Goal: Task Accomplishment & Management: Complete application form

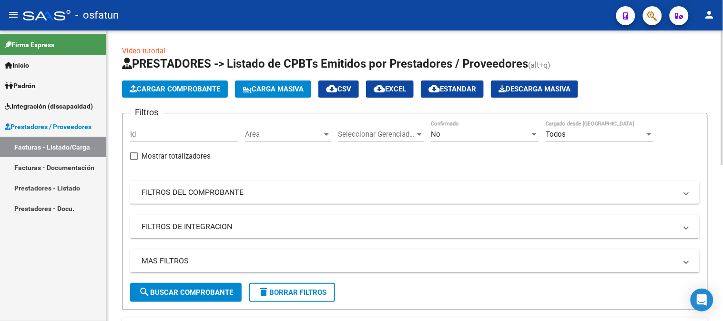
click at [209, 94] on button "Cargar Comprobante" at bounding box center [175, 89] width 106 height 17
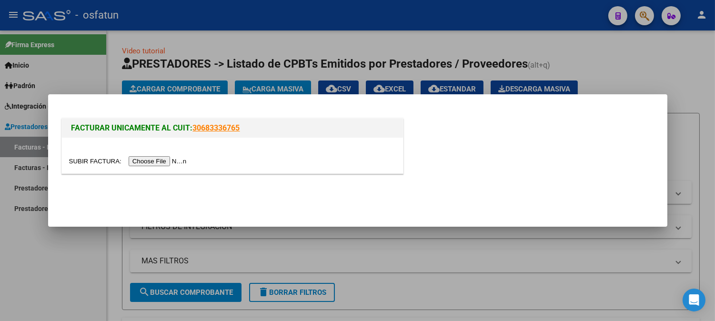
click at [167, 156] on input "file" at bounding box center [129, 161] width 121 height 10
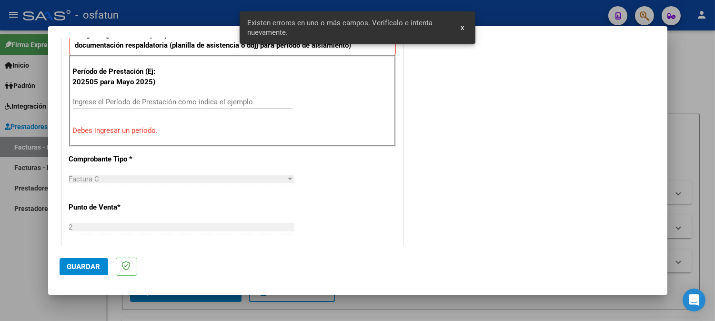
scroll to position [327, 0]
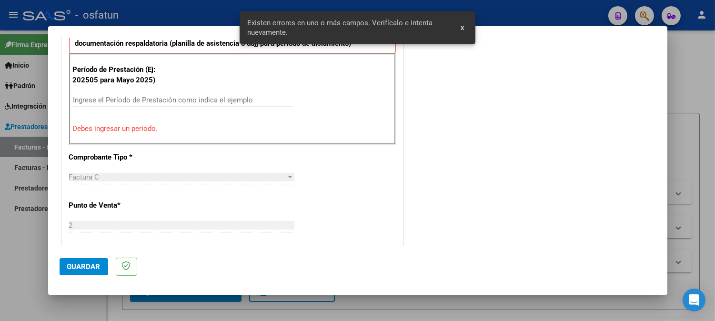
click at [149, 96] on input "Ingrese el Período de Prestación como indica el ejemplo" at bounding box center [183, 100] width 220 height 9
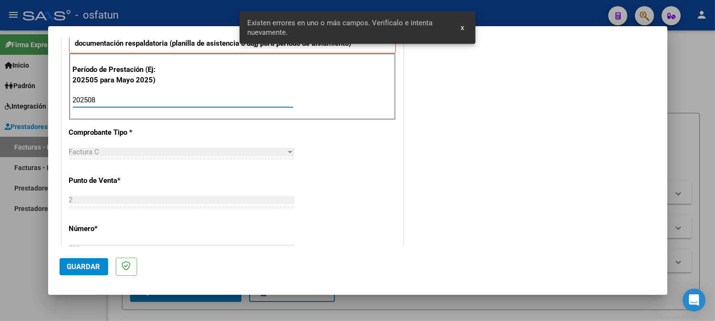
type input "202508"
click at [69, 264] on span "Guardar" at bounding box center [83, 267] width 33 height 9
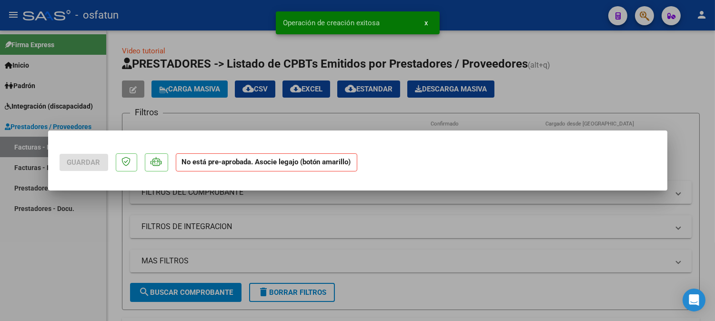
scroll to position [0, 0]
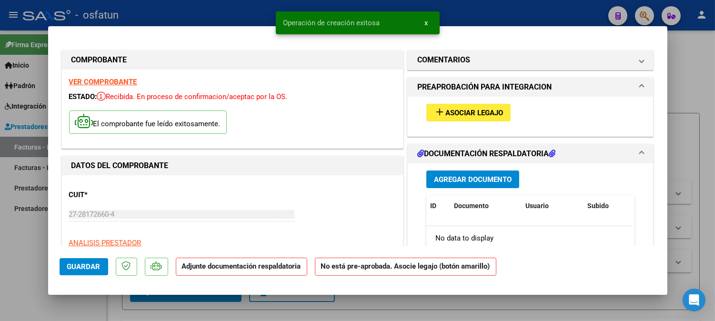
click at [439, 121] on button "add Asociar Legajo" at bounding box center [469, 113] width 84 height 18
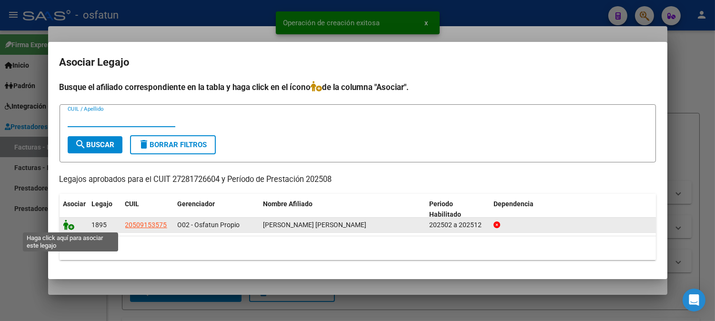
click at [68, 228] on icon at bounding box center [68, 225] width 11 height 10
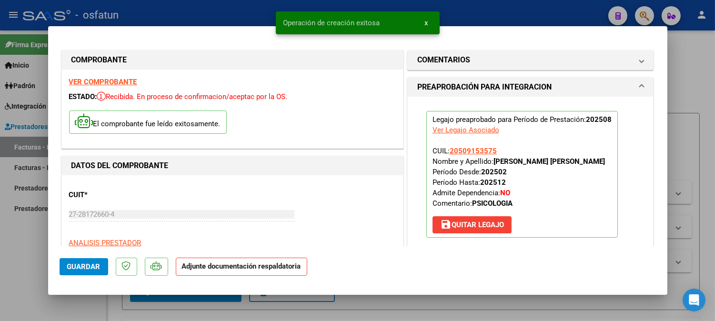
scroll to position [159, 0]
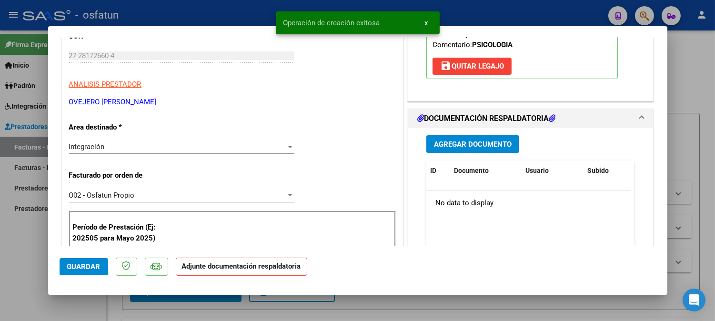
click at [476, 132] on div "Agregar Documento ID Documento Usuario Subido Acción No data to display 0 total…" at bounding box center [530, 223] width 223 height 190
click at [480, 145] on span "Agregar Documento" at bounding box center [473, 144] width 78 height 9
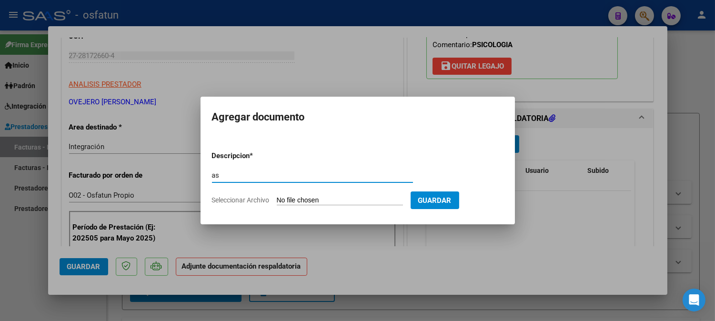
type input "a"
type input "ASISTENCIA+AUTORIZACION"
click at [327, 199] on input "Seleccionar Archivo" at bounding box center [340, 200] width 126 height 9
type input "C:\fakepath\ASIST PSICOLO.pdf"
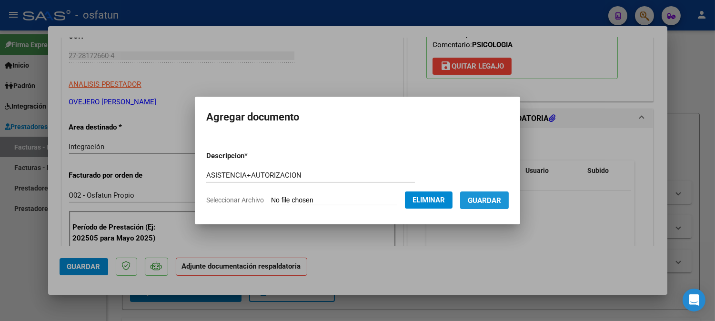
click at [486, 203] on span "Guardar" at bounding box center [484, 200] width 33 height 9
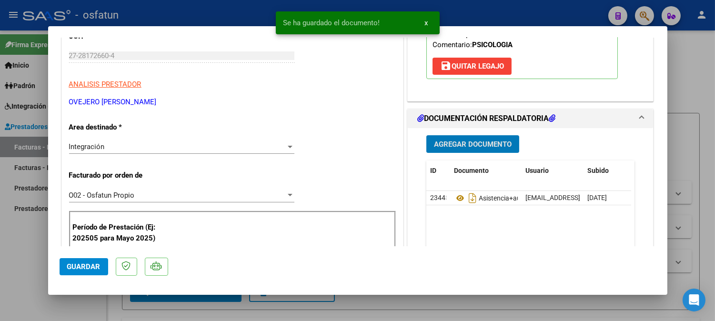
click at [82, 269] on span "Guardar" at bounding box center [83, 267] width 33 height 9
click at [88, 267] on span "Guardar" at bounding box center [83, 267] width 33 height 9
click at [690, 61] on div at bounding box center [357, 160] width 715 height 321
type input "$ 0,00"
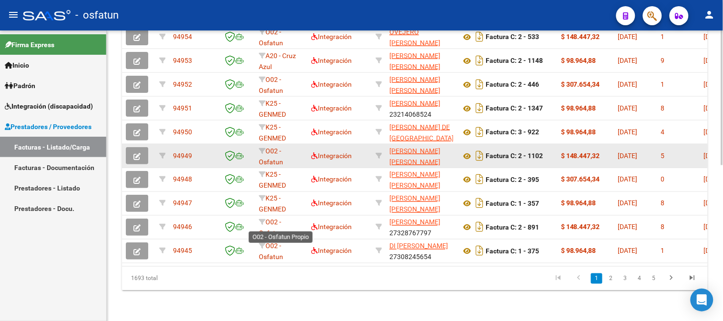
scroll to position [122, 0]
